Goal: Navigation & Orientation: Find specific page/section

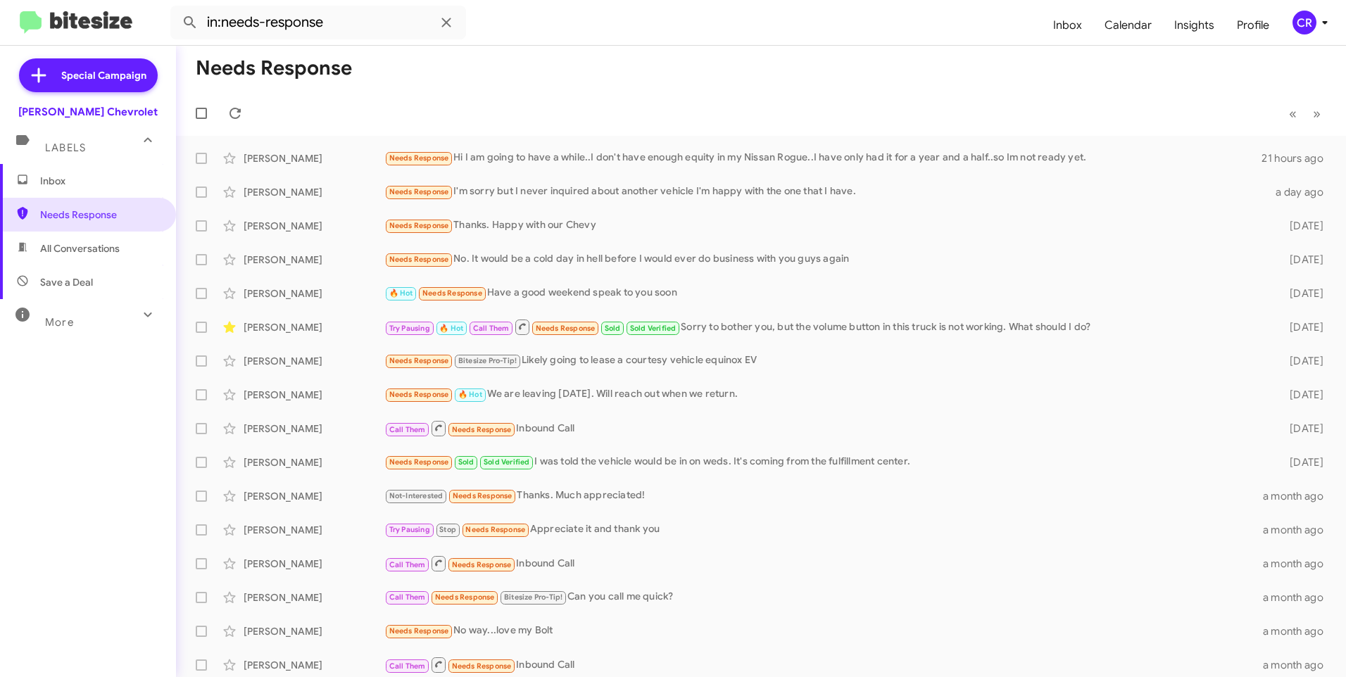
click at [82, 257] on span "All Conversations" at bounding box center [88, 249] width 176 height 34
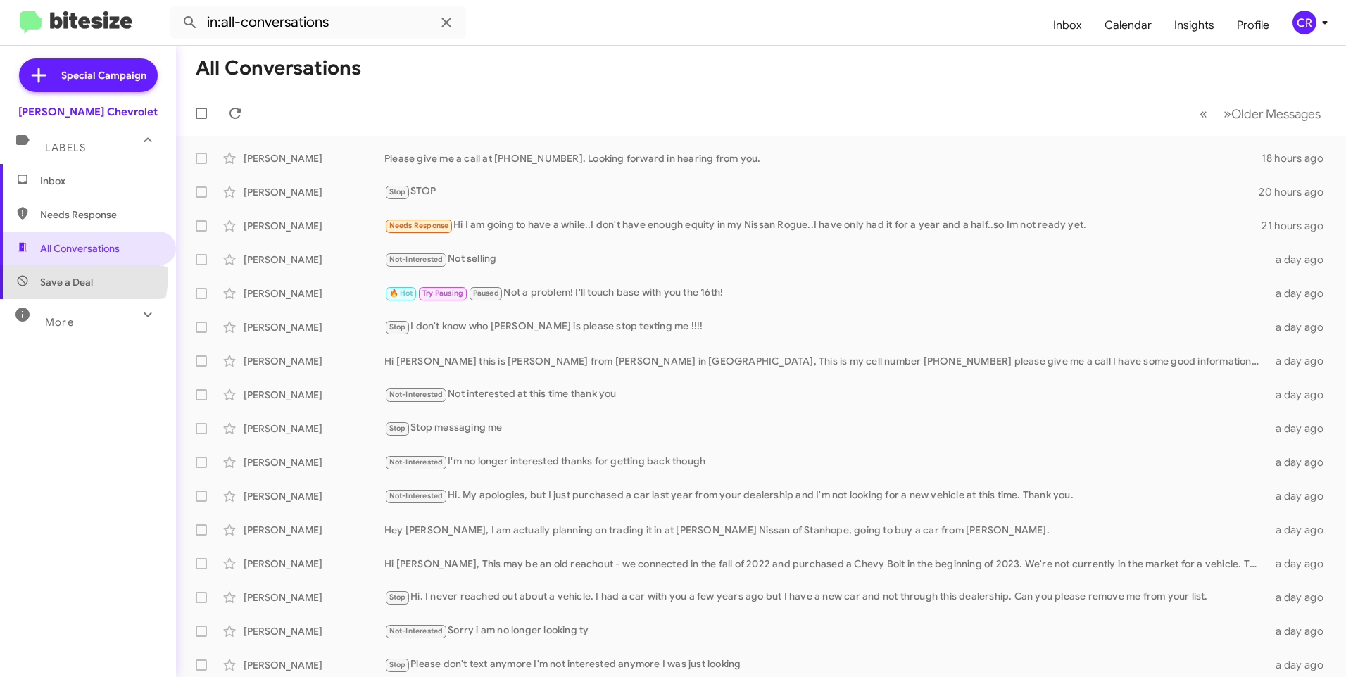
click at [69, 275] on span "Save a Deal" at bounding box center [66, 282] width 53 height 14
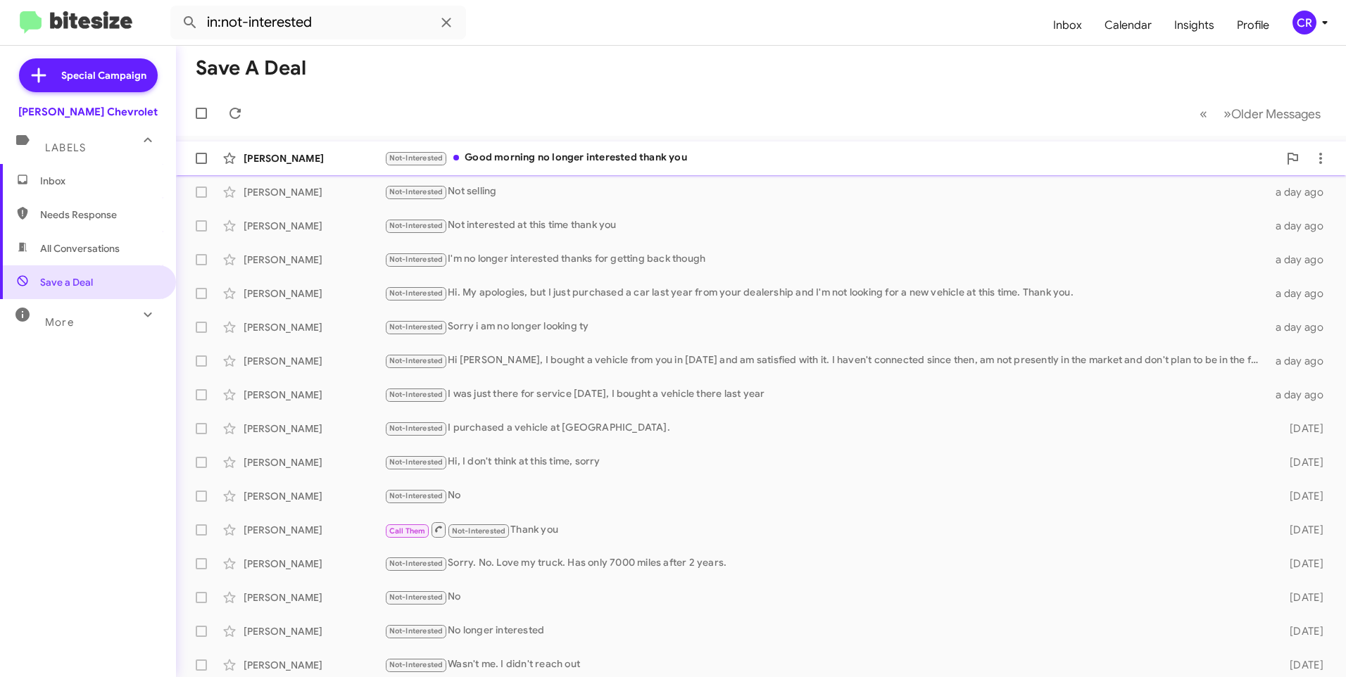
click at [591, 153] on div "Not-Interested Good morning no longer interested thank you" at bounding box center [831, 158] width 894 height 16
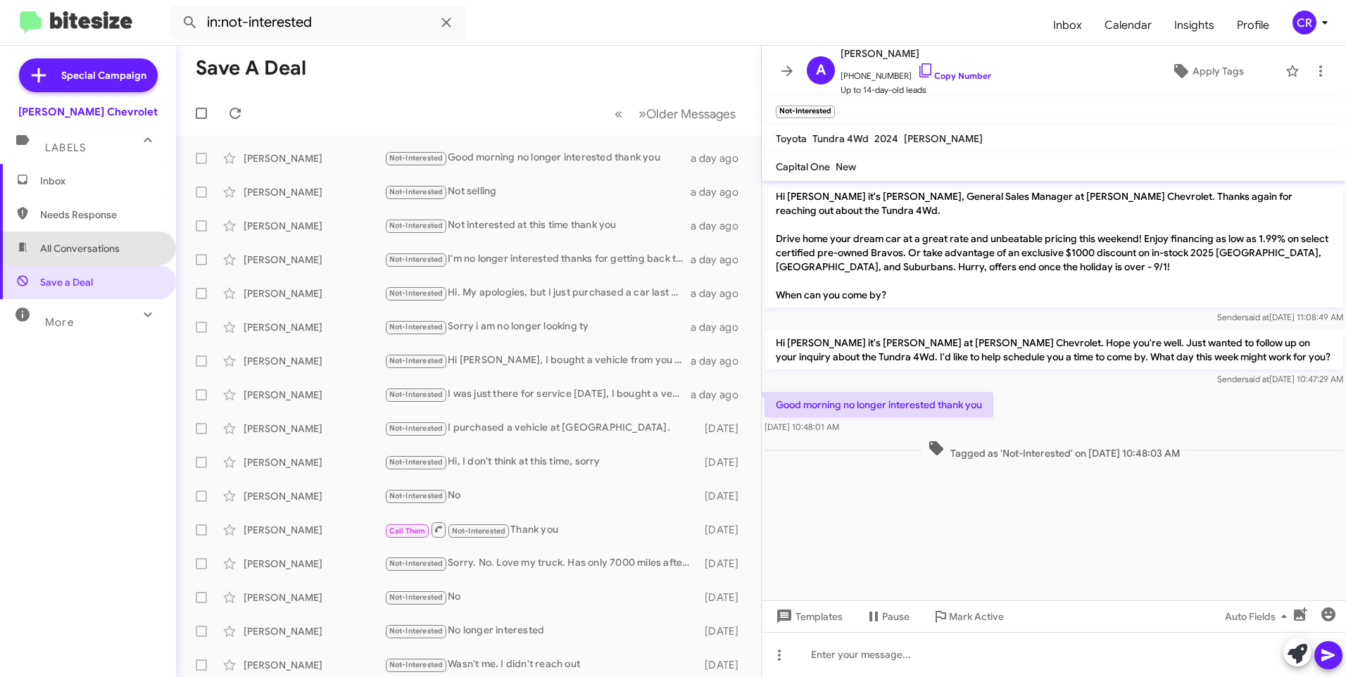
click at [90, 250] on span "All Conversations" at bounding box center [80, 248] width 80 height 14
type input "in:all-conversations"
